Goal: Check status: Check status

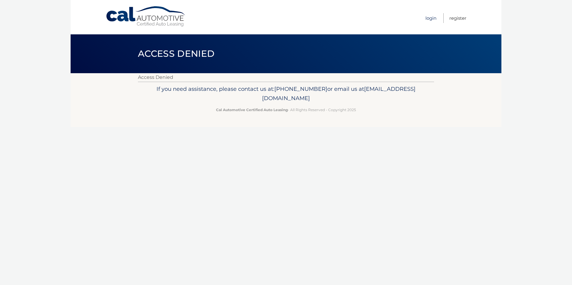
click at [431, 19] on link "Login" at bounding box center [430, 18] width 11 height 10
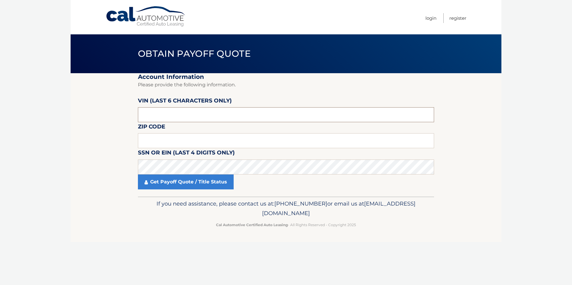
click at [165, 117] on input "text" at bounding box center [286, 114] width 296 height 15
click at [153, 143] on input "text" at bounding box center [286, 140] width 296 height 15
type input "11746"
click at [153, 116] on input "text" at bounding box center [286, 114] width 296 height 15
type input "368860"
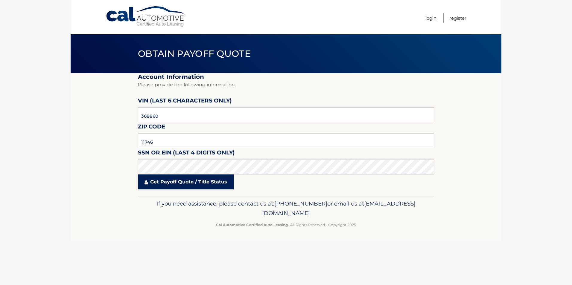
click at [172, 186] on link "Get Payoff Quote / Title Status" at bounding box center [186, 182] width 96 height 15
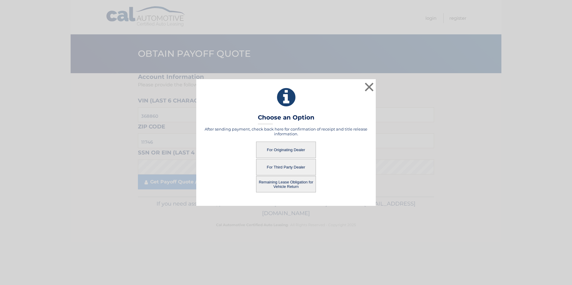
click at [288, 148] on button "For Originating Dealer" at bounding box center [286, 150] width 60 height 16
click at [283, 149] on button "For Originating Dealer" at bounding box center [286, 150] width 60 height 16
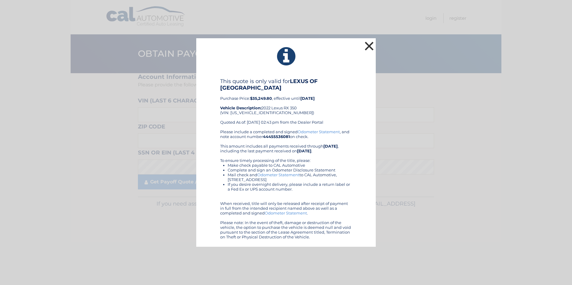
click at [369, 44] on button "×" at bounding box center [369, 46] width 12 height 12
